Goal: Task Accomplishment & Management: Manage account settings

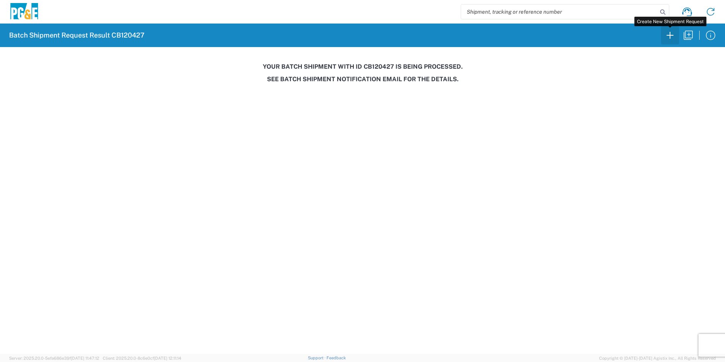
click at [672, 35] on icon "button" at bounding box center [670, 35] width 12 height 12
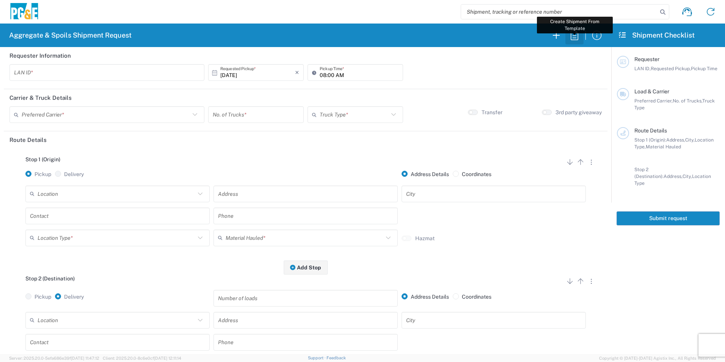
click at [579, 38] on icon "button" at bounding box center [575, 35] width 12 height 12
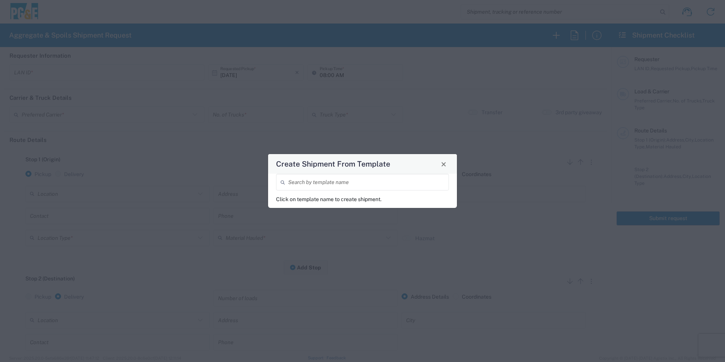
click at [375, 181] on input "search" at bounding box center [366, 182] width 156 height 13
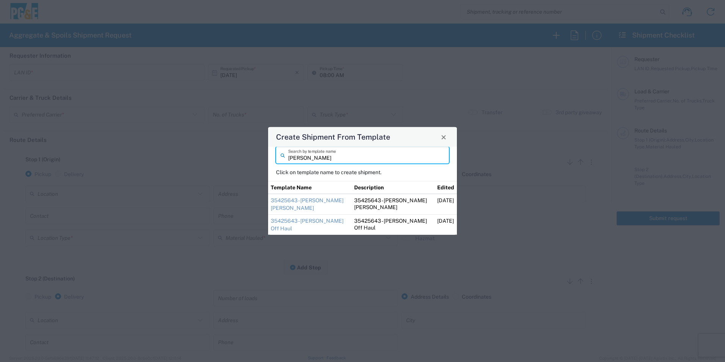
type input "[PERSON_NAME]"
click at [305, 201] on link "35425643 - [PERSON_NAME] [PERSON_NAME]" at bounding box center [307, 204] width 73 height 14
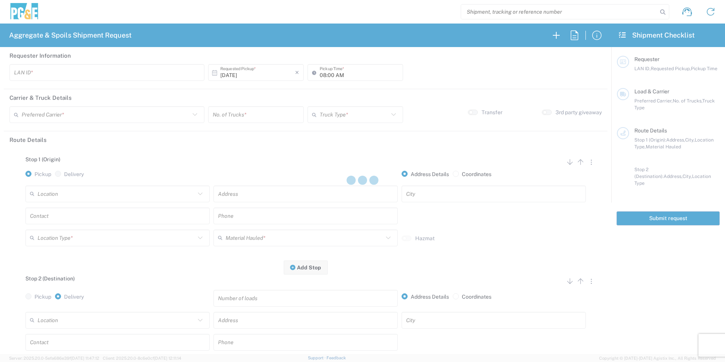
type input "CSGA"
type input "06:30 AM"
type input "[PERSON_NAME] Trucking"
type input "Super Dump"
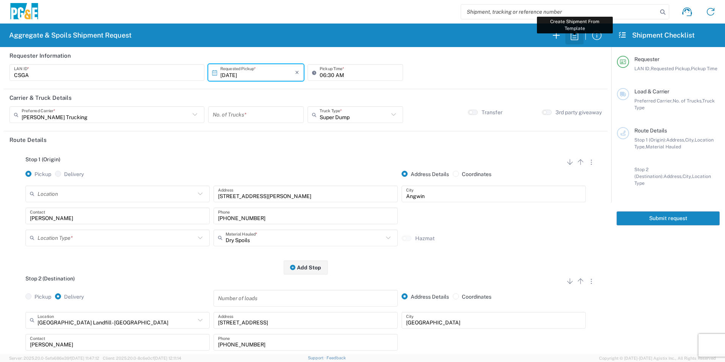
click at [578, 38] on icon "button" at bounding box center [575, 34] width 8 height 9
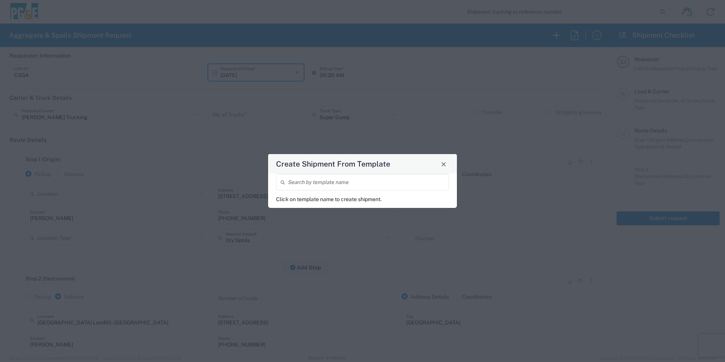
click at [313, 184] on input "search" at bounding box center [366, 182] width 156 height 13
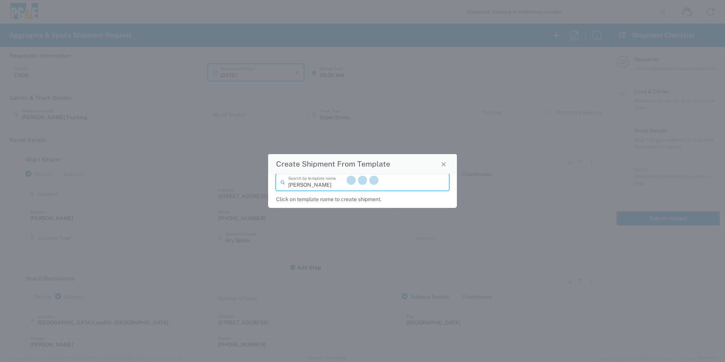
type input "[PERSON_NAME]"
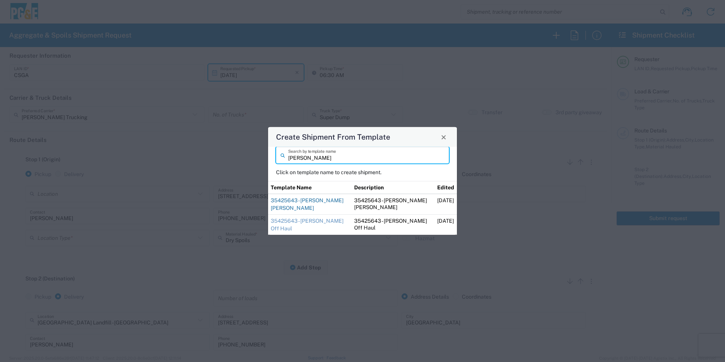
click at [280, 206] on link "35425643 - [PERSON_NAME] [PERSON_NAME]" at bounding box center [307, 204] width 73 height 14
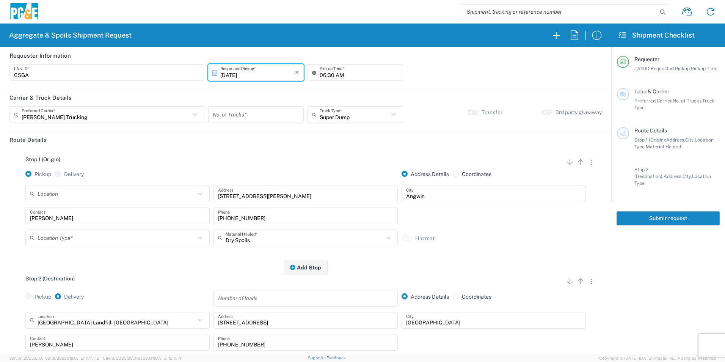
click at [251, 116] on input "number" at bounding box center [256, 114] width 86 height 13
type input "1"
click at [320, 74] on input "06:30 AM" at bounding box center [359, 72] width 79 height 13
click at [327, 75] on input "07:30 AM" at bounding box center [359, 72] width 79 height 13
type input "07:00 AM"
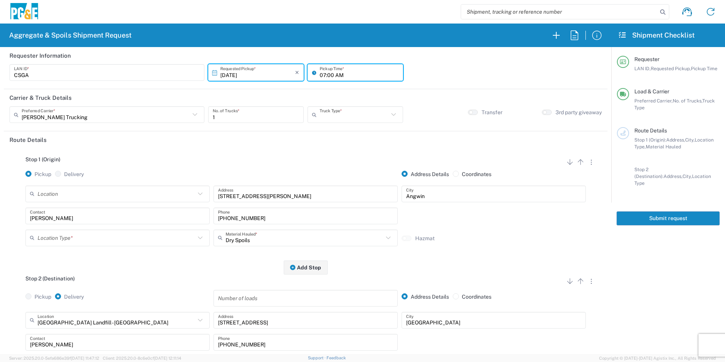
click at [328, 116] on input "text" at bounding box center [354, 114] width 69 height 13
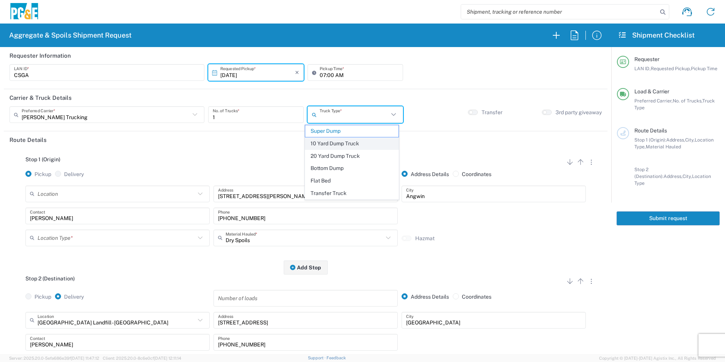
click at [321, 140] on span "10 Yard Dump Truck" at bounding box center [351, 144] width 93 height 12
type input "10 Yard Dump Truck"
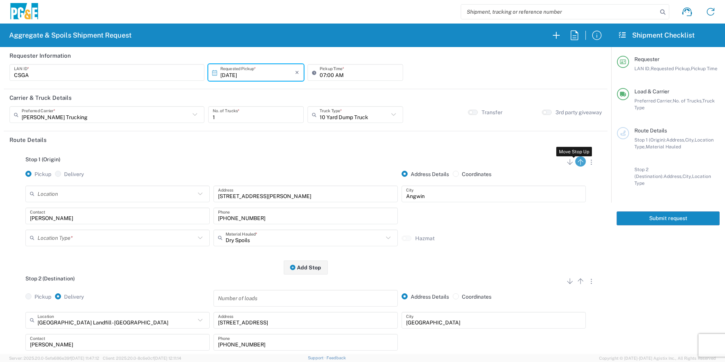
click at [576, 162] on icon "button" at bounding box center [580, 161] width 9 height 9
click at [578, 282] on icon "button" at bounding box center [580, 280] width 9 height 9
radio input "false"
radio input "true"
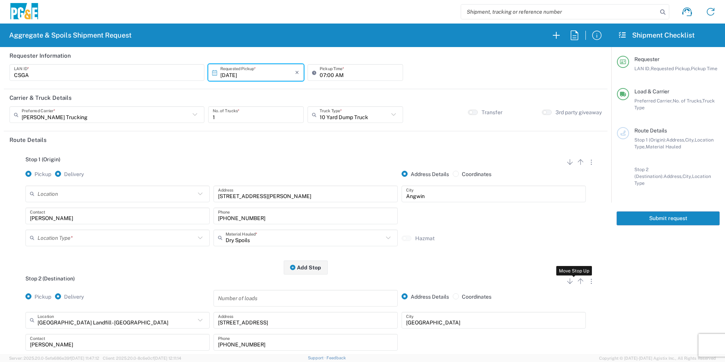
radio input "false"
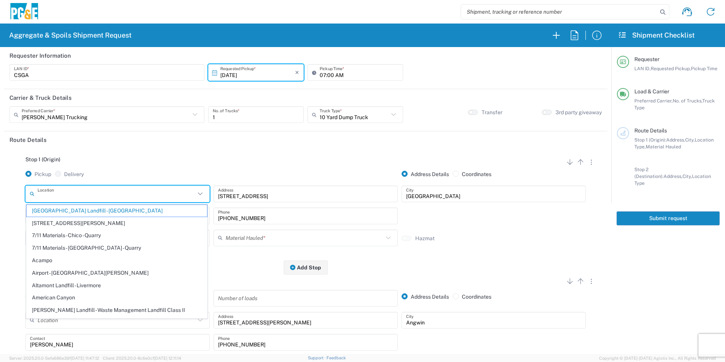
click at [121, 189] on input "text" at bounding box center [117, 193] width 158 height 13
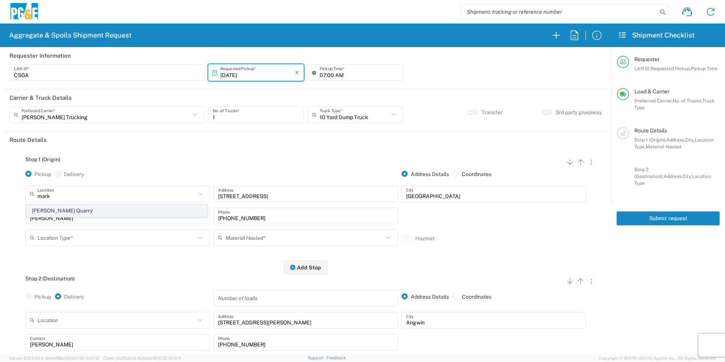
click at [101, 211] on span "[PERSON_NAME] Quarry" at bounding box center [117, 211] width 181 height 12
type input "[PERSON_NAME] Quarry"
type input "[STREET_ADDRESS][PERSON_NAME]"
type input "Santa [PERSON_NAME]"
type input "Quarry"
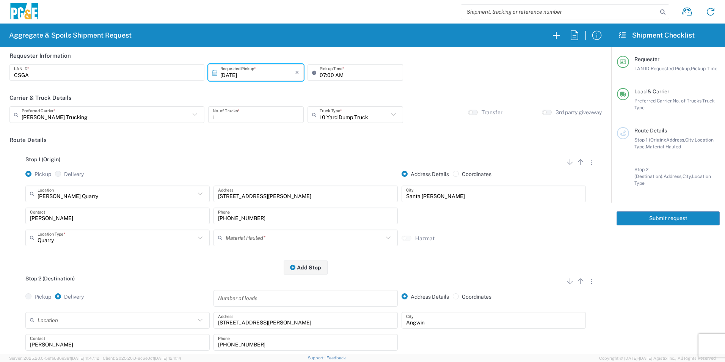
click at [273, 234] on input "text" at bounding box center [305, 237] width 158 height 13
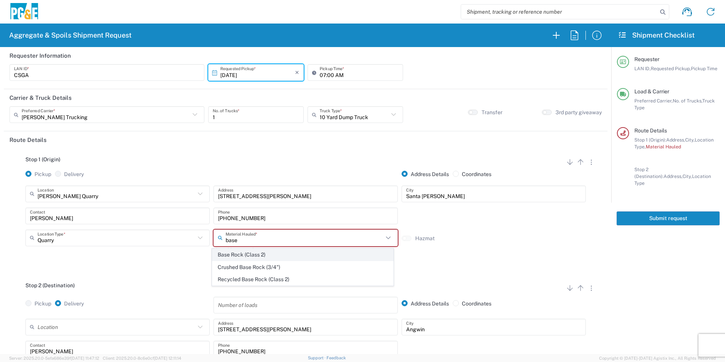
click at [285, 251] on span "Base Rock (Class 2)" at bounding box center [302, 255] width 181 height 12
type input "Base Rock (Class 2)"
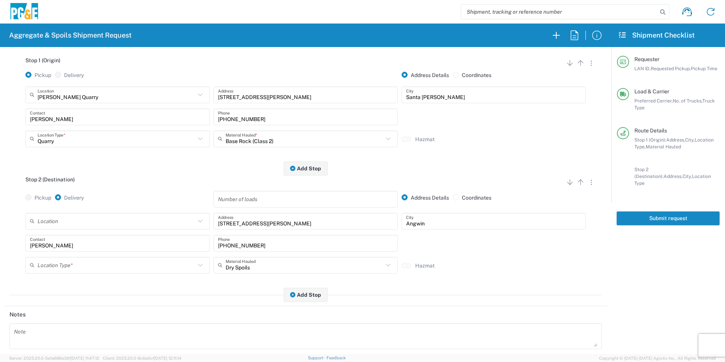
scroll to position [114, 0]
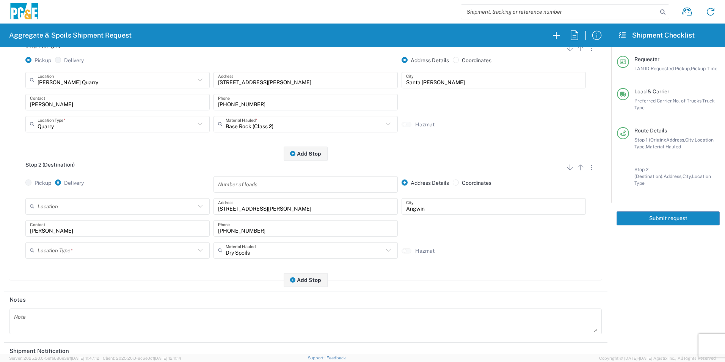
click at [101, 245] on input "text" at bounding box center [117, 249] width 158 height 13
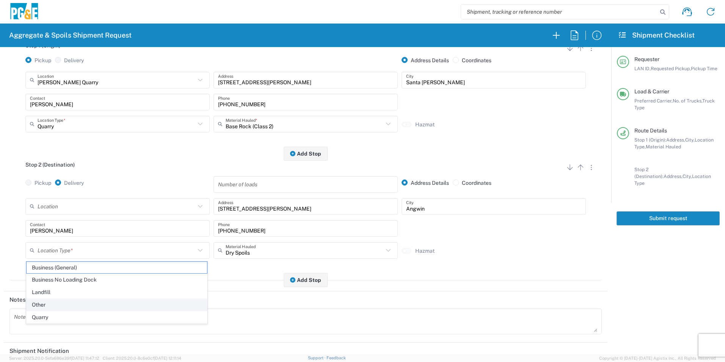
click at [55, 299] on span "Other" at bounding box center [117, 305] width 181 height 12
type input "Other"
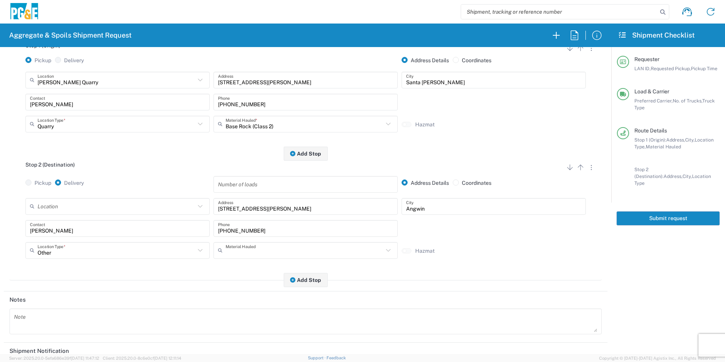
click at [282, 247] on input "text" at bounding box center [305, 249] width 158 height 13
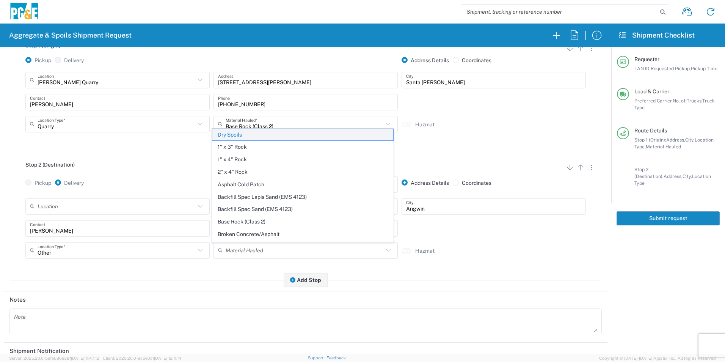
click at [234, 136] on span "Dry Spoils" at bounding box center [302, 135] width 181 height 12
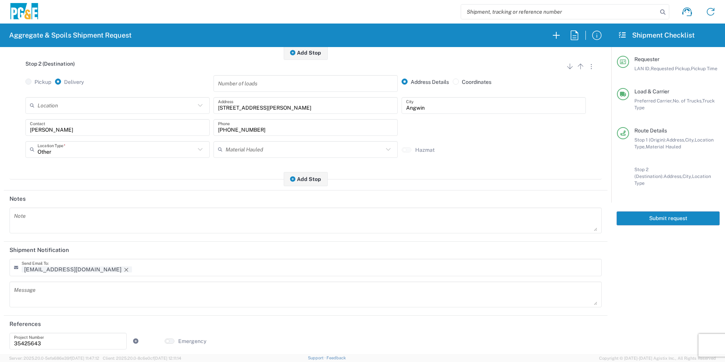
scroll to position [219, 0]
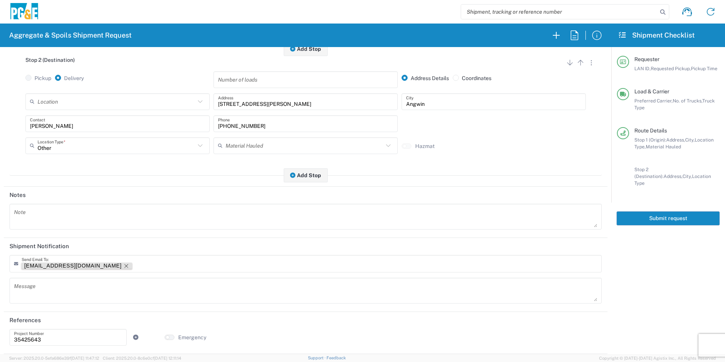
click at [123, 263] on icon "Remove tag" at bounding box center [126, 266] width 6 height 6
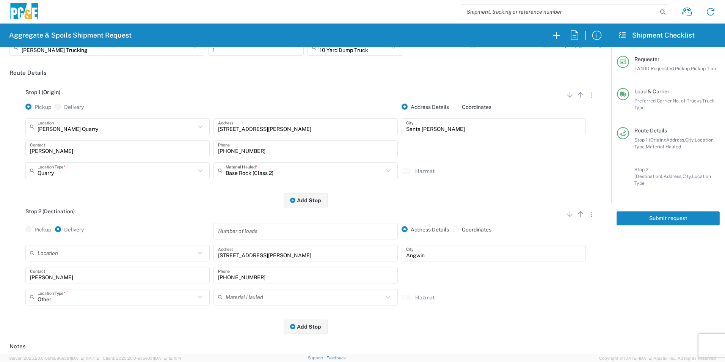
scroll to position [0, 0]
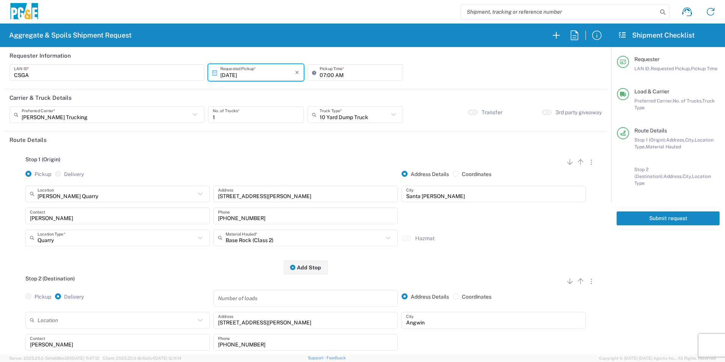
click at [653, 211] on button "Submit request" at bounding box center [668, 218] width 103 height 14
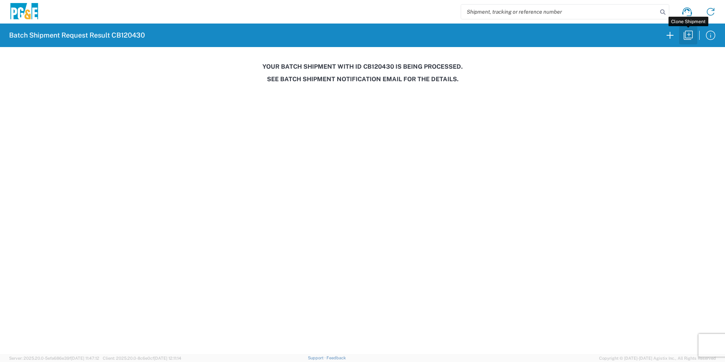
click at [689, 36] on icon "button" at bounding box center [688, 35] width 12 height 12
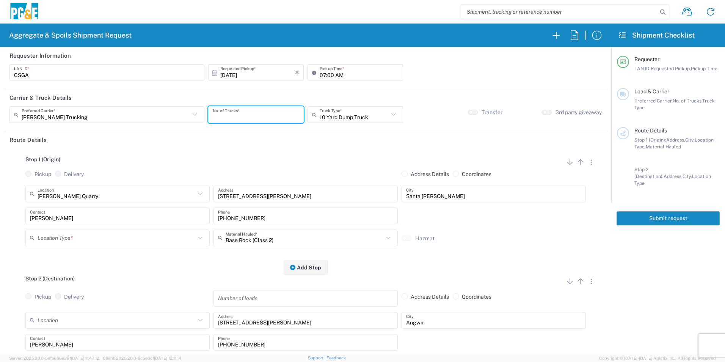
click at [258, 113] on input "number" at bounding box center [256, 114] width 86 height 13
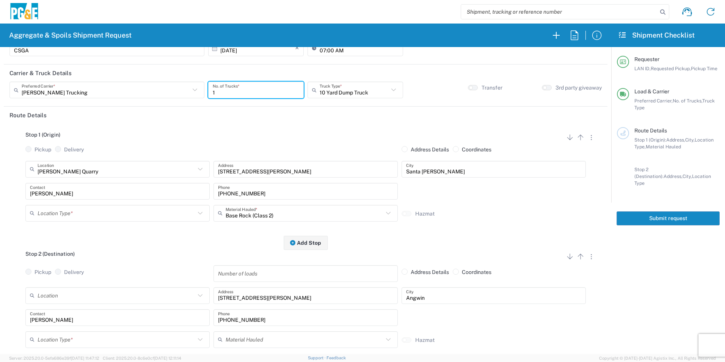
scroll to position [38, 0]
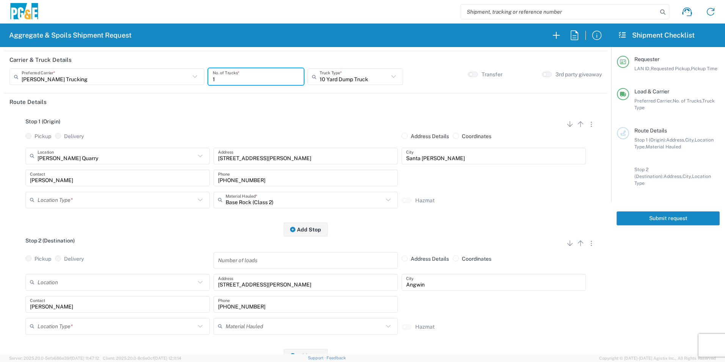
type input "1"
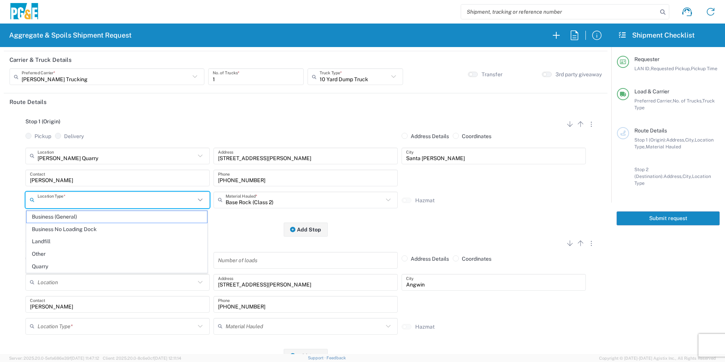
click at [80, 201] on input "text" at bounding box center [117, 199] width 158 height 13
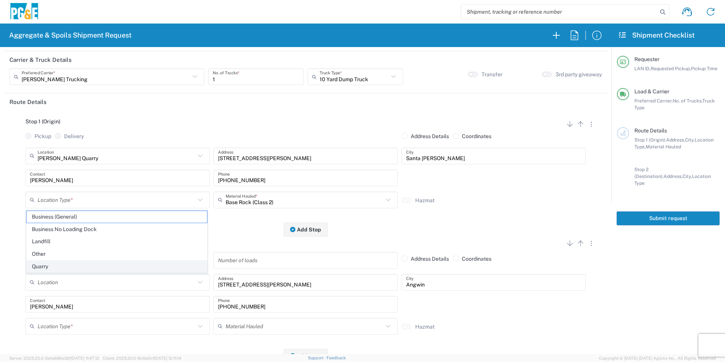
click at [45, 265] on span "Quarry" at bounding box center [117, 267] width 181 height 12
type input "Quarry"
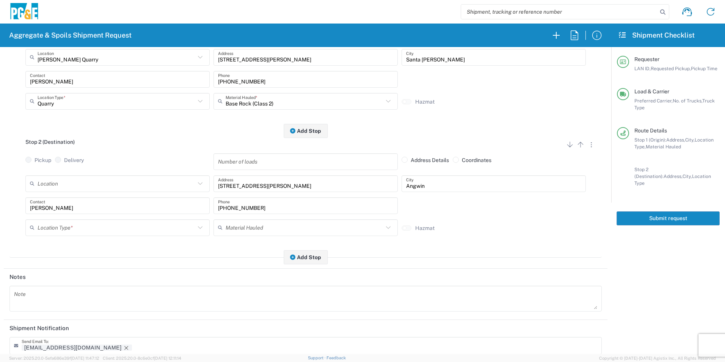
scroll to position [152, 0]
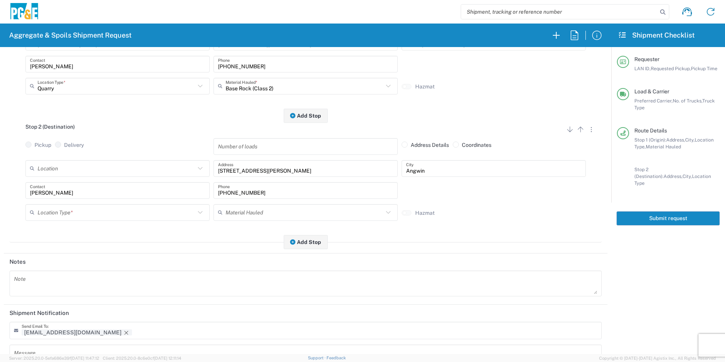
click at [66, 214] on input "text" at bounding box center [117, 212] width 158 height 13
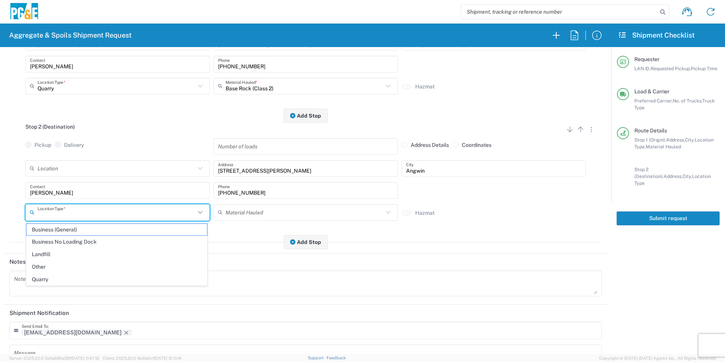
click at [57, 264] on span "Other" at bounding box center [117, 267] width 181 height 12
type input "Other"
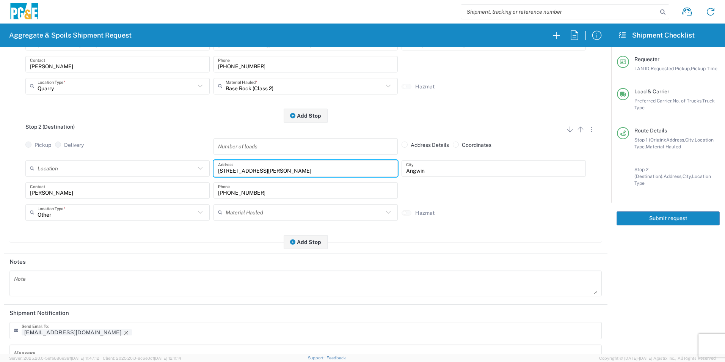
drag, startPoint x: 225, startPoint y: 170, endPoint x: 200, endPoint y: 170, distance: 25.0
click at [200, 170] on div "Location [STREET_ADDRESS][PERSON_NAME] - Quarry 7/11 Materials - [GEOGRAPHIC_DA…" at bounding box center [306, 171] width 564 height 22
type input "[STREET_ADDRESS][PERSON_NAME]"
click at [124, 332] on icon "Remove tag" at bounding box center [126, 333] width 4 height 4
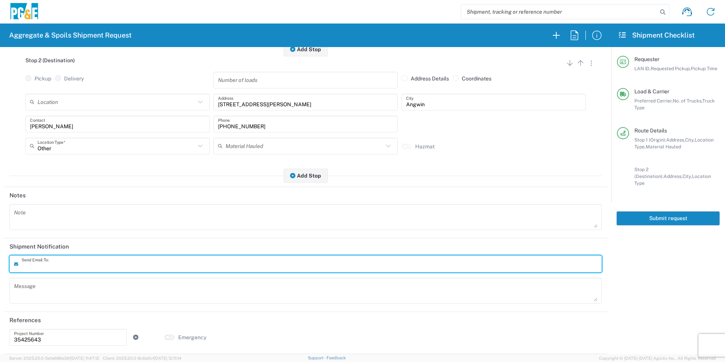
scroll to position [0, 0]
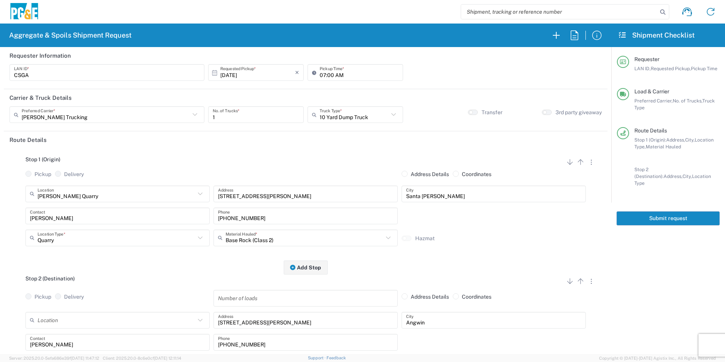
click at [543, 112] on small "button" at bounding box center [545, 112] width 4 height 4
click at [687, 211] on button "Submit request" at bounding box center [668, 218] width 103 height 14
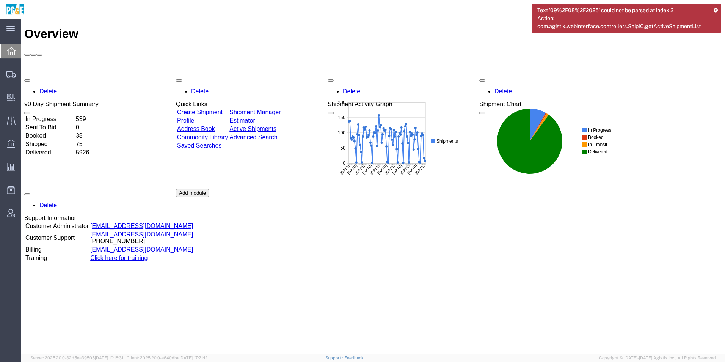
click at [264, 109] on link "Shipment Manager" at bounding box center [254, 112] width 51 height 6
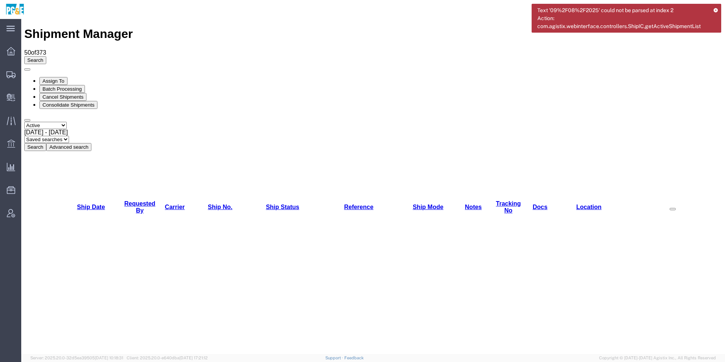
click at [41, 122] on select "Select status Active All Shipments Approved Booked Canceled Delivered Denied Ne…" at bounding box center [45, 125] width 42 height 7
select select "ALL"
click at [24, 122] on select "Select status Active All Shipments Approved Booked Canceled Delivered Denied Ne…" at bounding box center [45, 125] width 42 height 7
click at [68, 129] on span "Sep 8th 2025 - Oct 8th 2025" at bounding box center [46, 132] width 44 height 6
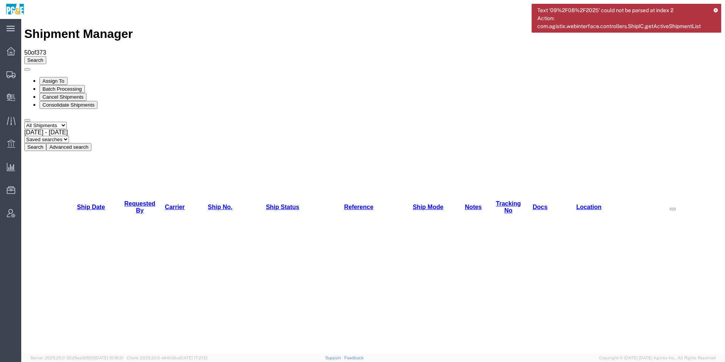
drag, startPoint x: 275, startPoint y: 183, endPoint x: 283, endPoint y: 153, distance: 31.4
click at [46, 143] on button "Search" at bounding box center [35, 147] width 22 height 8
click at [716, 9] on icon at bounding box center [715, 10] width 5 height 4
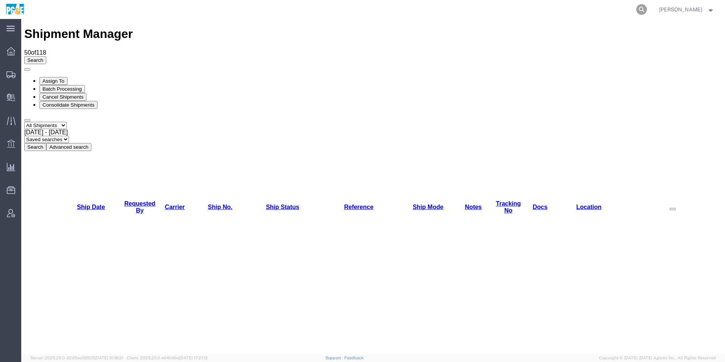
click at [641, 9] on icon at bounding box center [641, 9] width 11 height 11
click at [594, 9] on input "search" at bounding box center [521, 9] width 231 height 18
paste input "57025185"
type input "57025185"
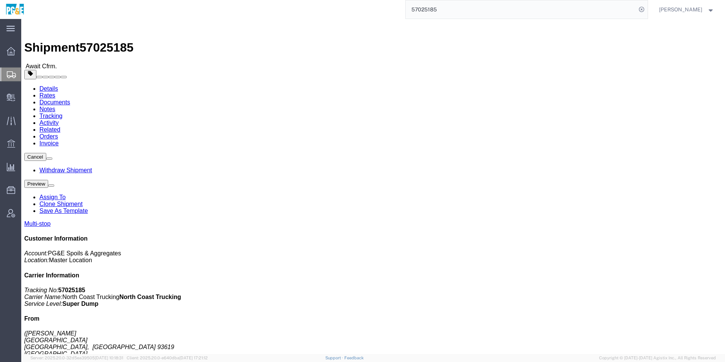
click span "button"
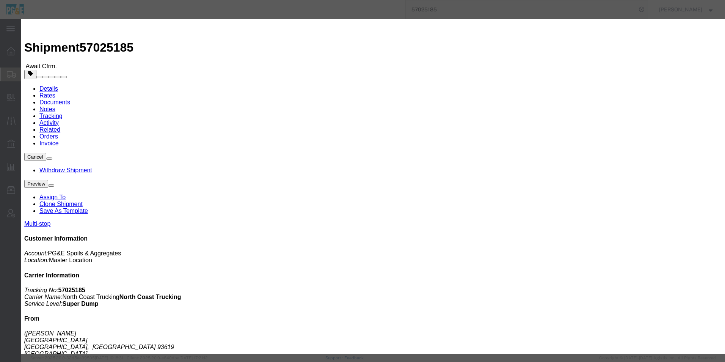
click div "Oct 07 2025 9:00 AM"
type input "8:00 AM"
click button "Apply"
click button "Save"
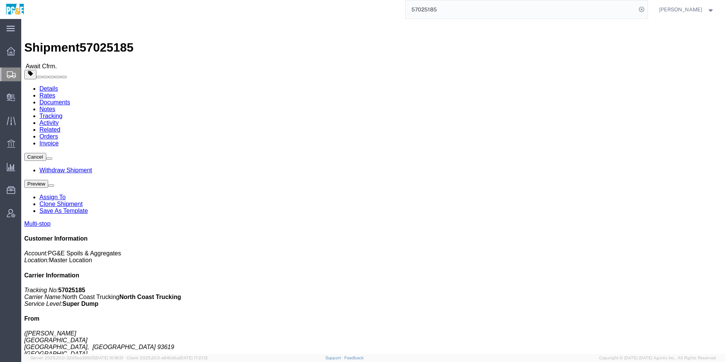
drag, startPoint x: 454, startPoint y: 67, endPoint x: 394, endPoint y: 49, distance: 62.0
click button "Close"
click img
